Goal: Task Accomplishment & Management: Use online tool/utility

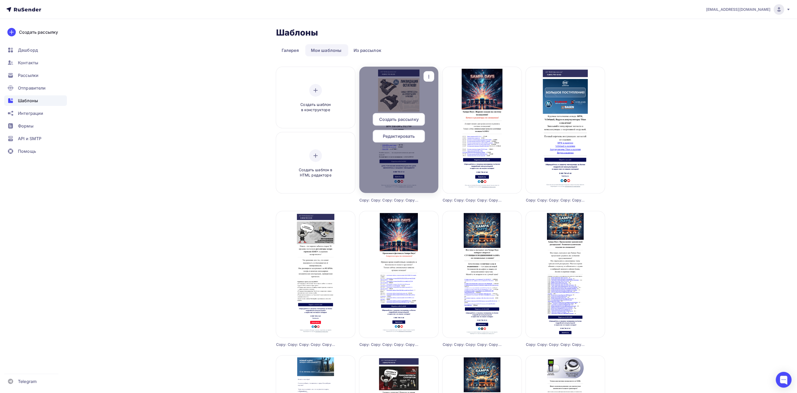
click at [407, 95] on div at bounding box center [398, 130] width 79 height 126
click at [396, 91] on div at bounding box center [398, 130] width 79 height 126
click at [404, 137] on span "Редактировать" at bounding box center [399, 136] width 32 height 6
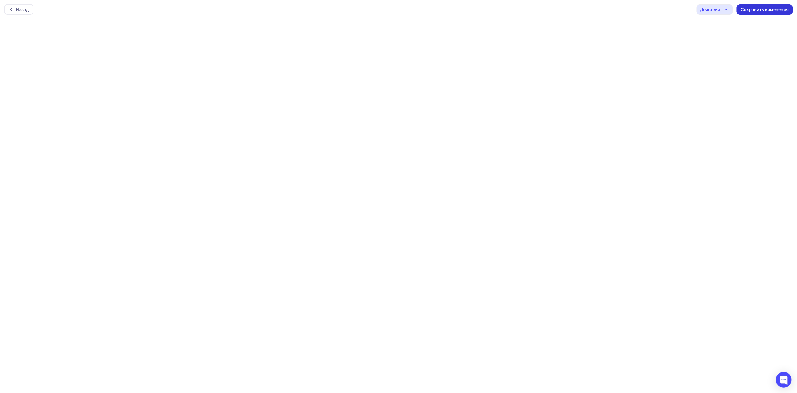
click at [761, 7] on div "Сохранить изменения" at bounding box center [765, 10] width 48 height 6
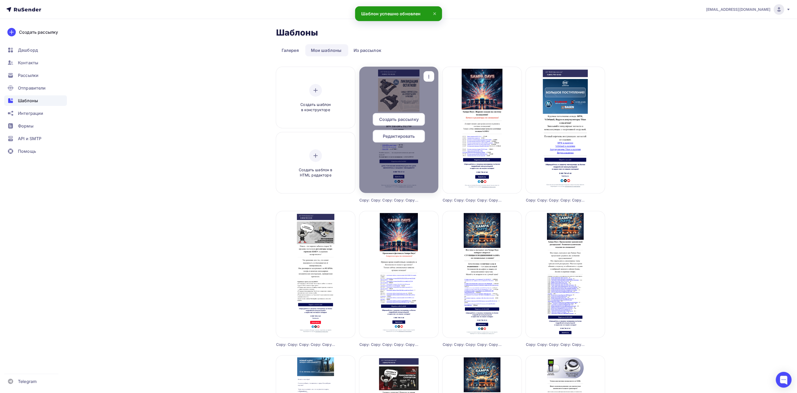
click at [399, 119] on span "Создать рассылку" at bounding box center [399, 119] width 40 height 6
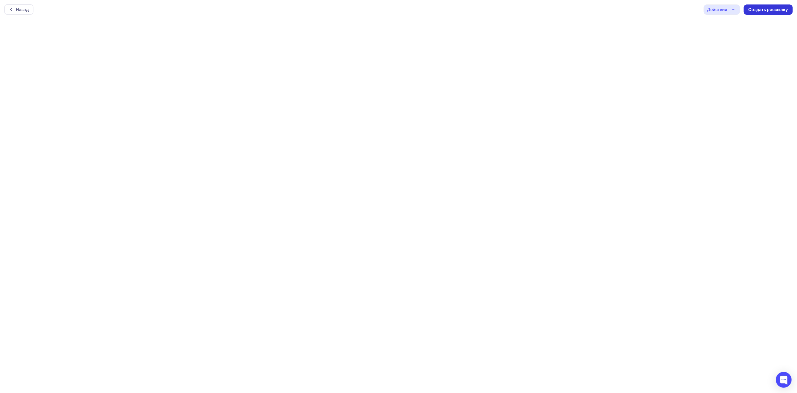
click at [776, 7] on div "Создать рассылку" at bounding box center [768, 10] width 40 height 6
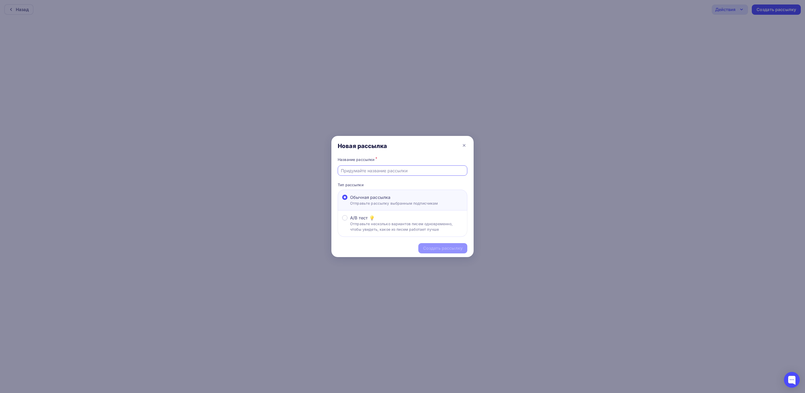
click at [354, 171] on input "text" at bounding box center [403, 171] width 124 height 6
type input "суппорты BPW"
click at [429, 249] on div "Создать рассылку" at bounding box center [443, 248] width 40 height 6
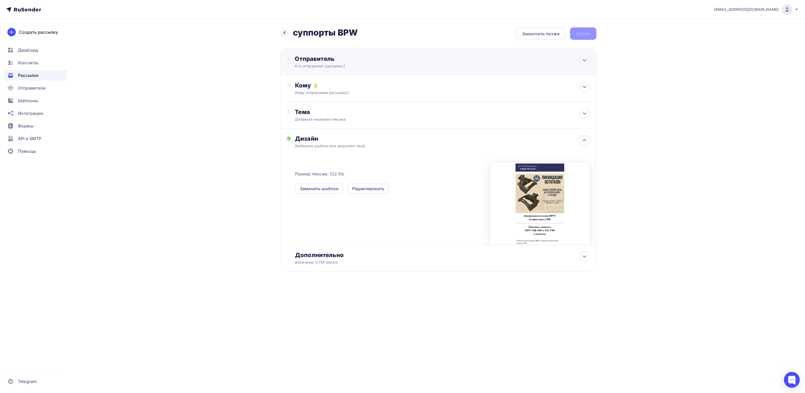
click at [332, 63] on div "Кто отправляет рассылку?" at bounding box center [346, 65] width 103 height 5
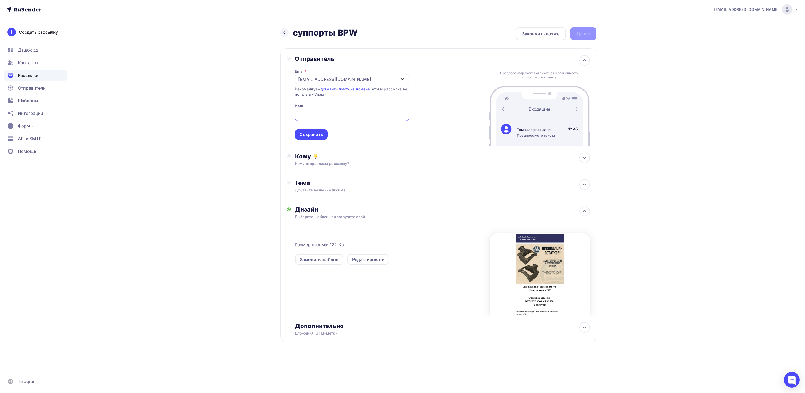
click at [400, 78] on icon "button" at bounding box center [402, 79] width 6 height 6
click at [322, 116] on div "info@bawm.ru" at bounding box center [338, 116] width 74 height 6
click at [322, 113] on input "text" at bounding box center [352, 116] width 108 height 6
click at [308, 117] on input "text" at bounding box center [352, 116] width 108 height 6
type input "Светлана"
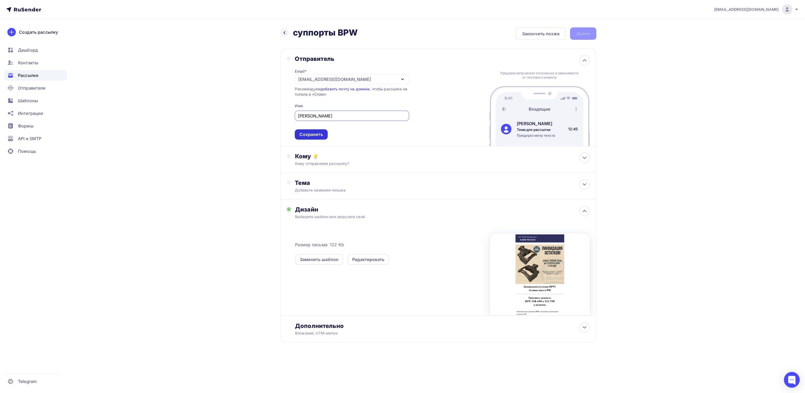
click at [321, 135] on div "Сохранить" at bounding box center [310, 134] width 23 height 6
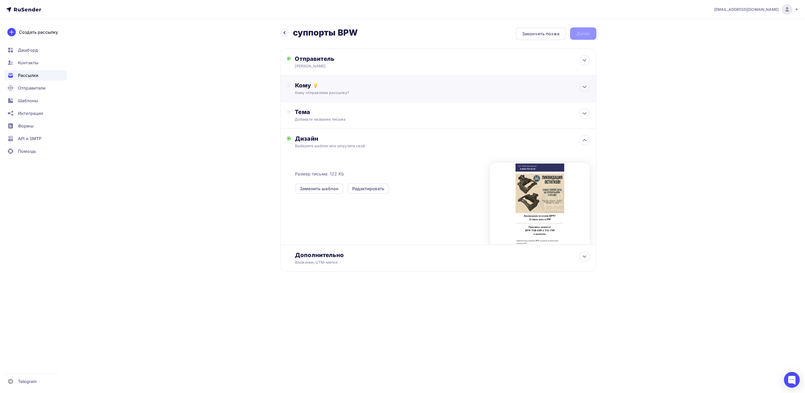
click at [335, 86] on div "Кому" at bounding box center [442, 85] width 294 height 7
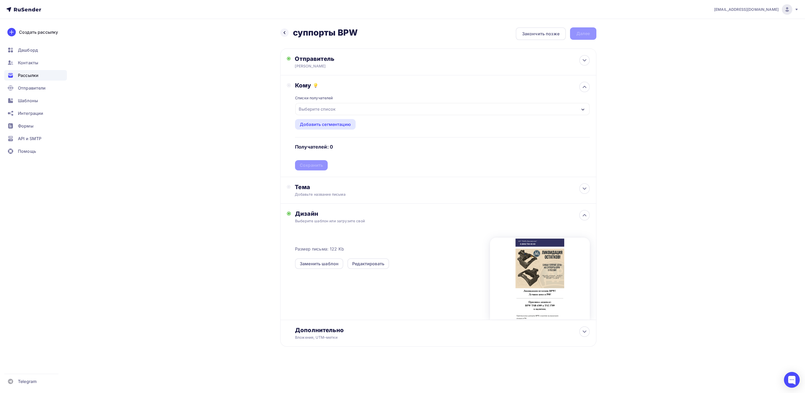
click at [341, 111] on div "Выберите список" at bounding box center [442, 109] width 294 height 12
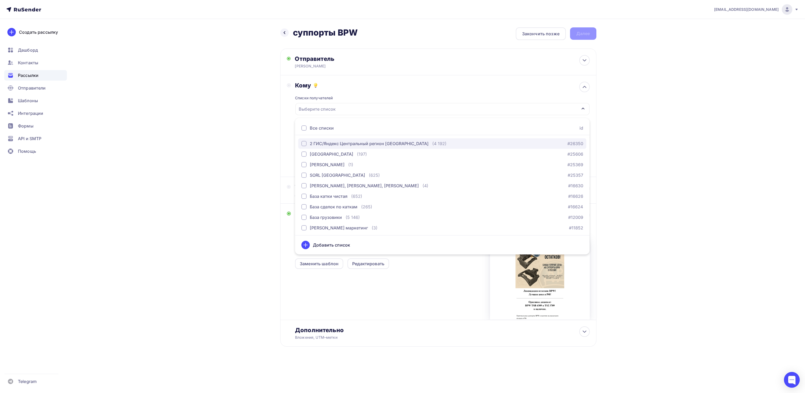
click at [299, 145] on button "2 ГИС/Яндекс Центральный регион РФ (4 192) #26350" at bounding box center [442, 143] width 288 height 11
click at [303, 175] on div "button" at bounding box center [303, 175] width 5 height 5
click at [684, 119] on div "casemarketing@tpas.ru Аккаунт Тарифы Выйти Создать рассылку Дашборд Контакты Ра…" at bounding box center [402, 190] width 805 height 381
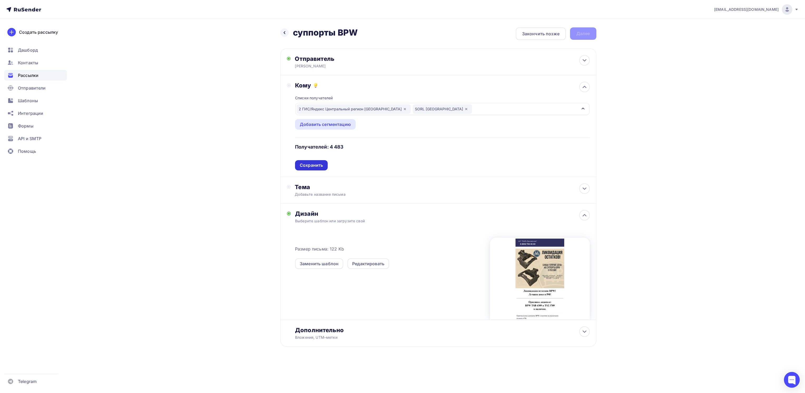
click at [315, 164] on div "Сохранить" at bounding box center [311, 165] width 23 height 6
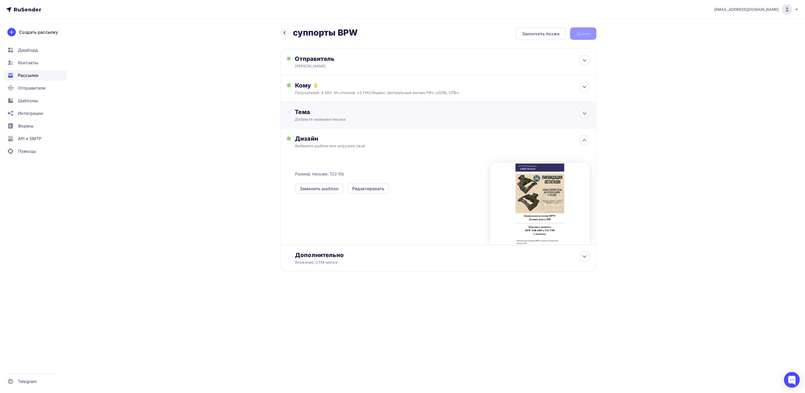
click at [300, 114] on div "Тема" at bounding box center [347, 111] width 104 height 7
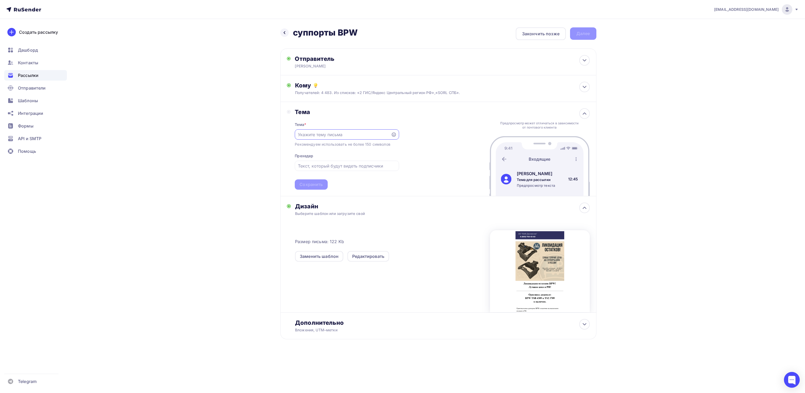
click at [312, 136] on input "text" at bounding box center [343, 134] width 90 height 6
paste input "Ликвидация остатков BPW! Лучшая цена в РФ"
type input "Ликвидация остатков BPW! Лучшая цена в РФ"
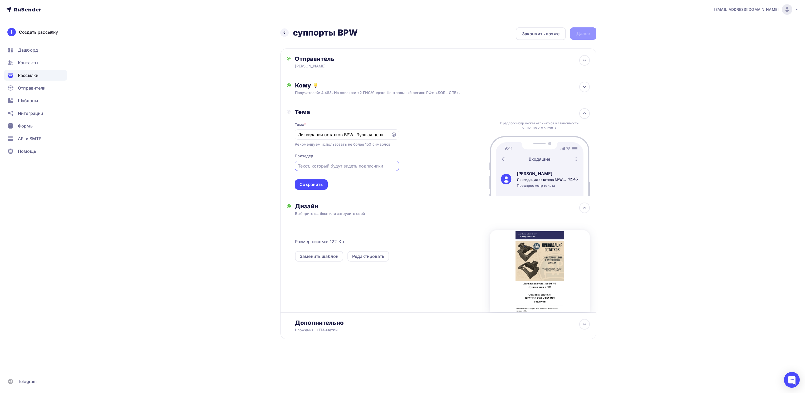
click at [348, 166] on input "text" at bounding box center [347, 166] width 98 height 6
click at [307, 166] on input "text" at bounding box center [347, 166] width 98 height 6
paste input "Оригинал дешевле: BPW TSB 4309 и TS2 3709 в наличии."
drag, startPoint x: 349, startPoint y: 166, endPoint x: 375, endPoint y: 166, distance: 25.8
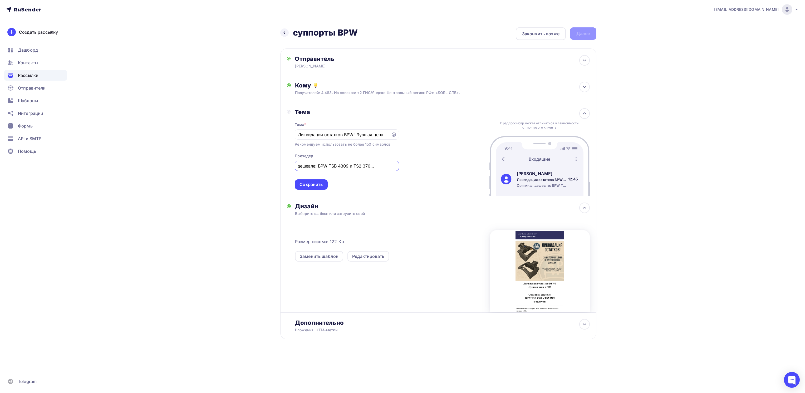
click at [375, 166] on input "Оригинал дешевле: BPW TSB 4309 и TS2 3709 в наличии." at bounding box center [347, 166] width 98 height 6
type input "Оригинал дешевле: BPW TSB 4309 в наличии."
click at [306, 185] on div "Сохранить" at bounding box center [310, 184] width 23 height 6
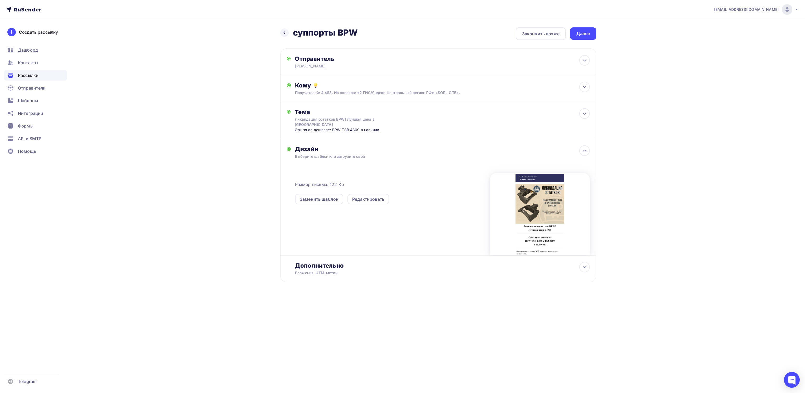
click at [588, 31] on div "Далее" at bounding box center [583, 34] width 14 height 6
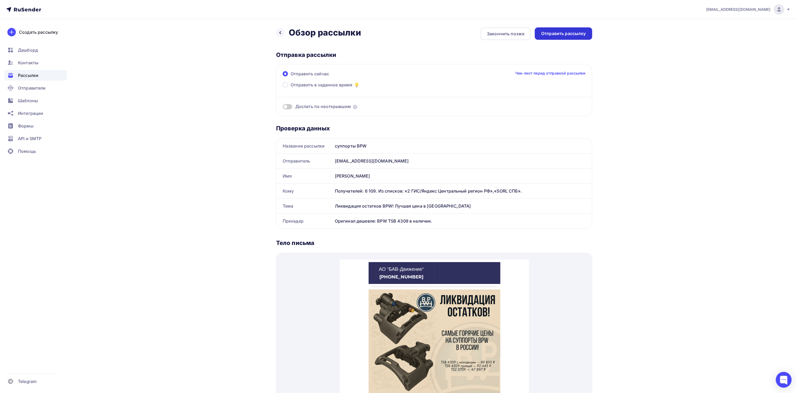
click at [566, 30] on div "Отправить рассылку" at bounding box center [563, 33] width 57 height 12
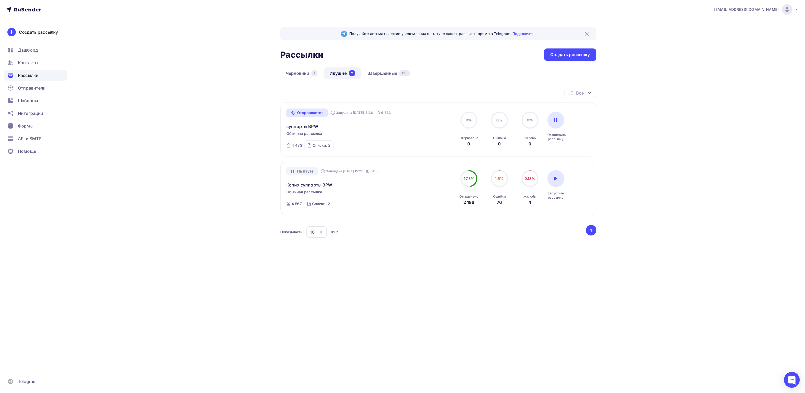
click at [335, 71] on link "Идущие 2" at bounding box center [342, 73] width 37 height 12
click at [384, 71] on link "Завершенные 193" at bounding box center [388, 73] width 53 height 12
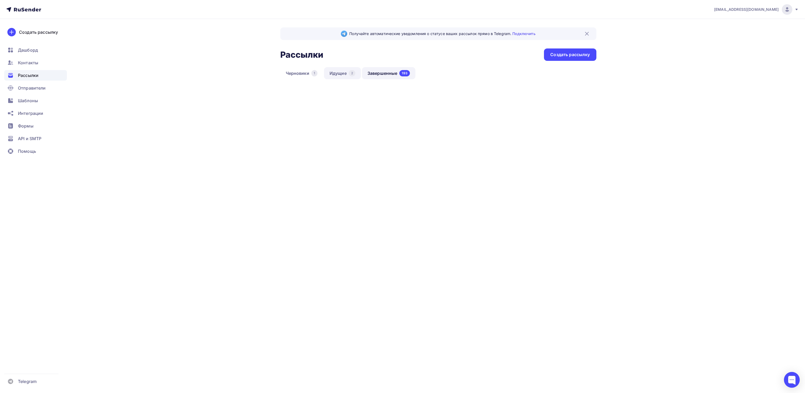
click at [341, 72] on link "Идущие 2" at bounding box center [342, 73] width 37 height 12
click at [387, 74] on link "Завершенные 194" at bounding box center [387, 73] width 53 height 12
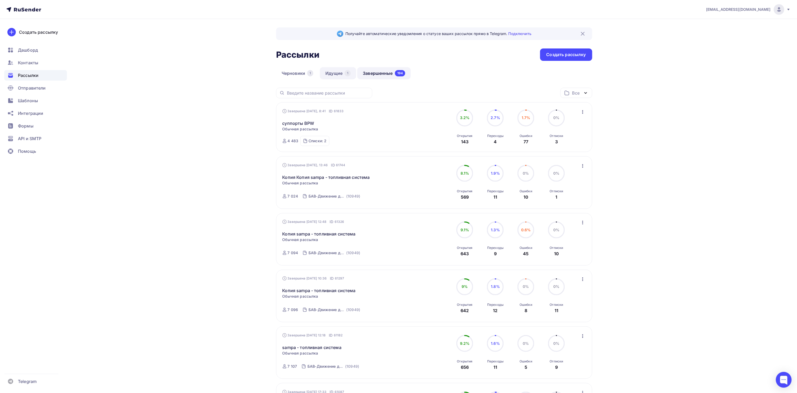
click at [332, 69] on link "Идущие 1" at bounding box center [338, 73] width 36 height 12
